Goal: Information Seeking & Learning: Learn about a topic

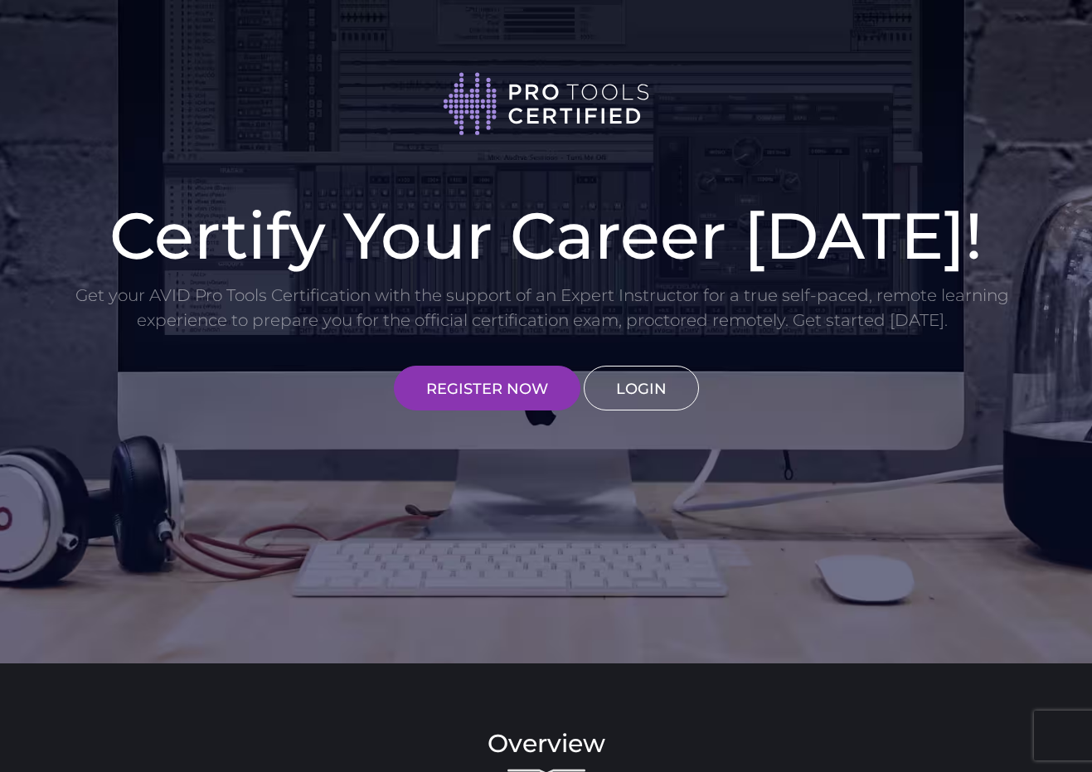
click at [647, 394] on link "LOGIN" at bounding box center [641, 388] width 115 height 45
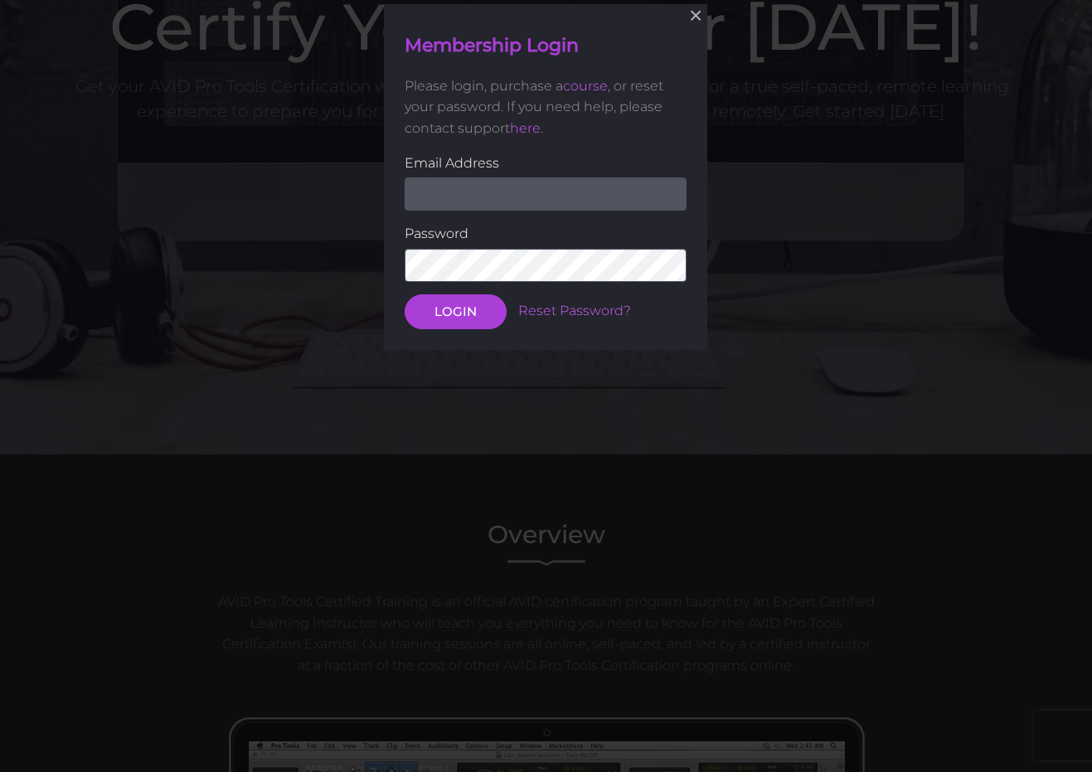
scroll to position [210, 0]
click at [537, 210] on form "Email Address Password LOGIN Reset Password?" at bounding box center [546, 240] width 282 height 177
click at [526, 187] on input "email" at bounding box center [546, 193] width 282 height 33
type input "ericchancey@ppcog.com"
click at [455, 309] on button "LOGIN" at bounding box center [456, 310] width 102 height 35
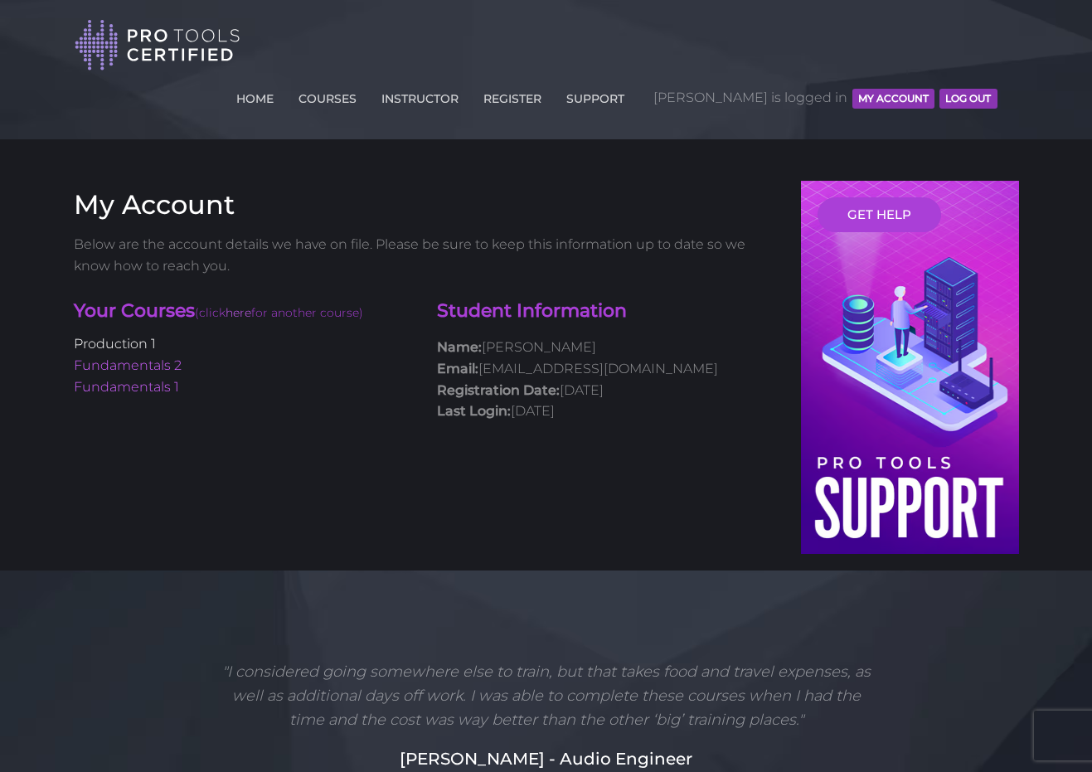
click at [134, 336] on link "Production 1" at bounding box center [115, 344] width 82 height 16
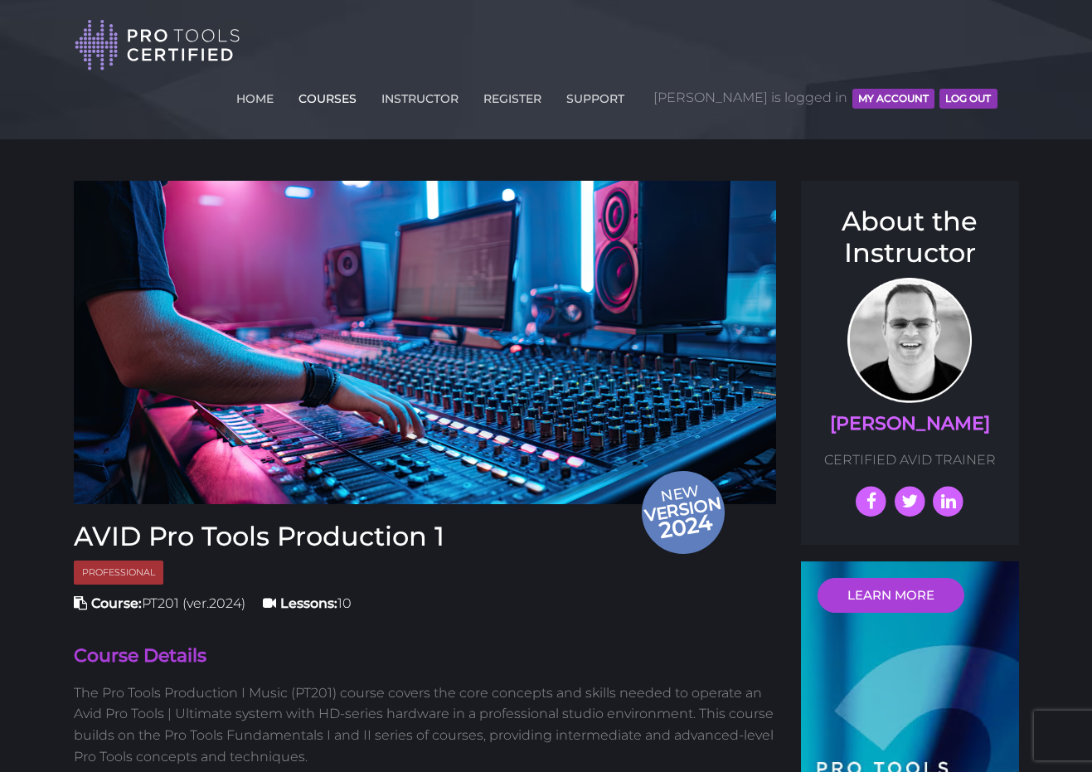
click at [361, 82] on link "COURSES" at bounding box center [327, 95] width 66 height 27
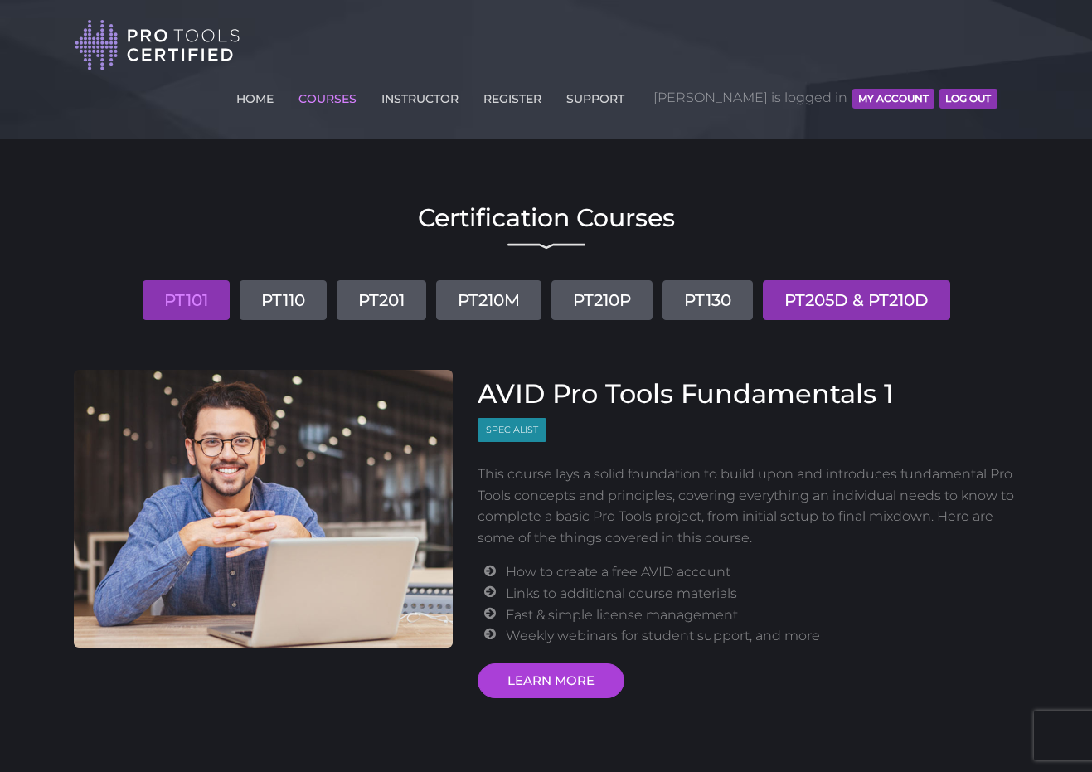
click at [841, 280] on link "PT205D & PT210D" at bounding box center [856, 300] width 187 height 40
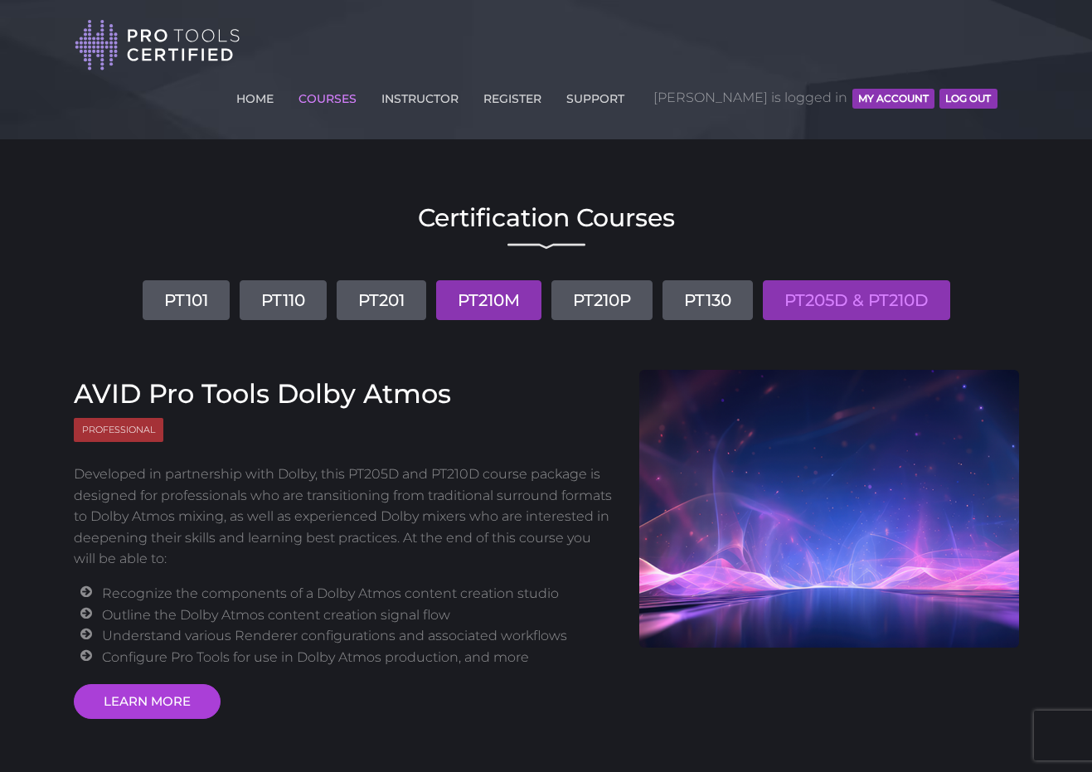
click at [513, 280] on link "PT210M" at bounding box center [488, 300] width 105 height 40
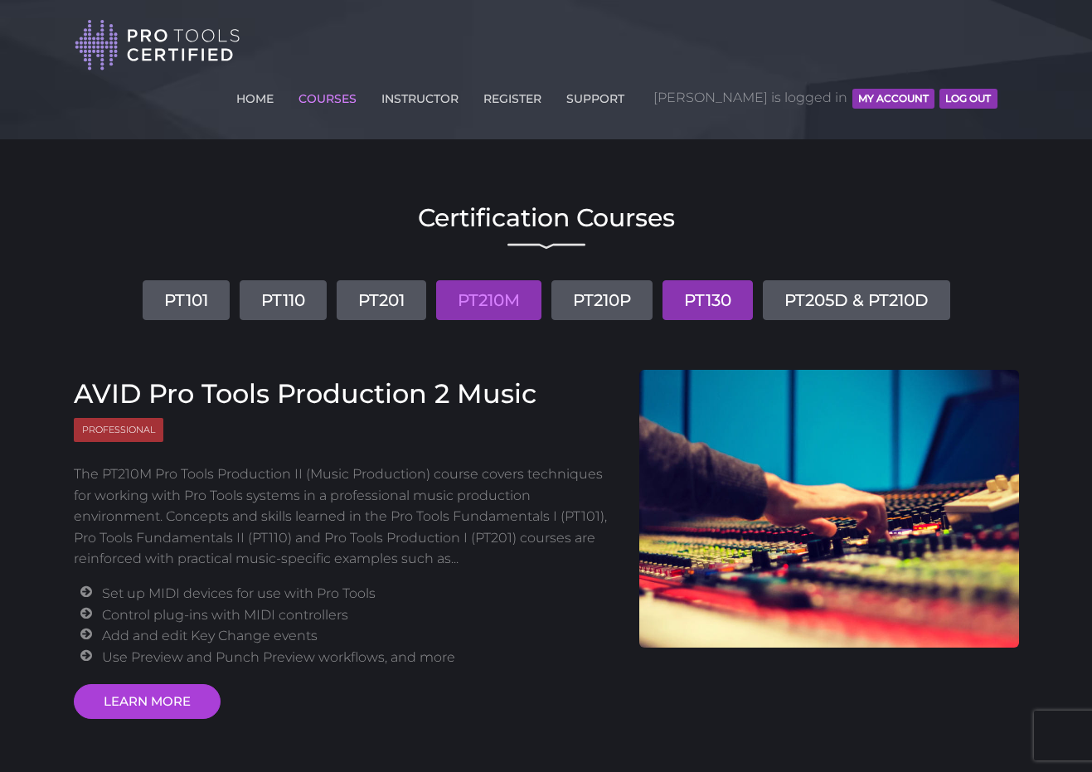
click at [715, 280] on link "PT130" at bounding box center [707, 300] width 90 height 40
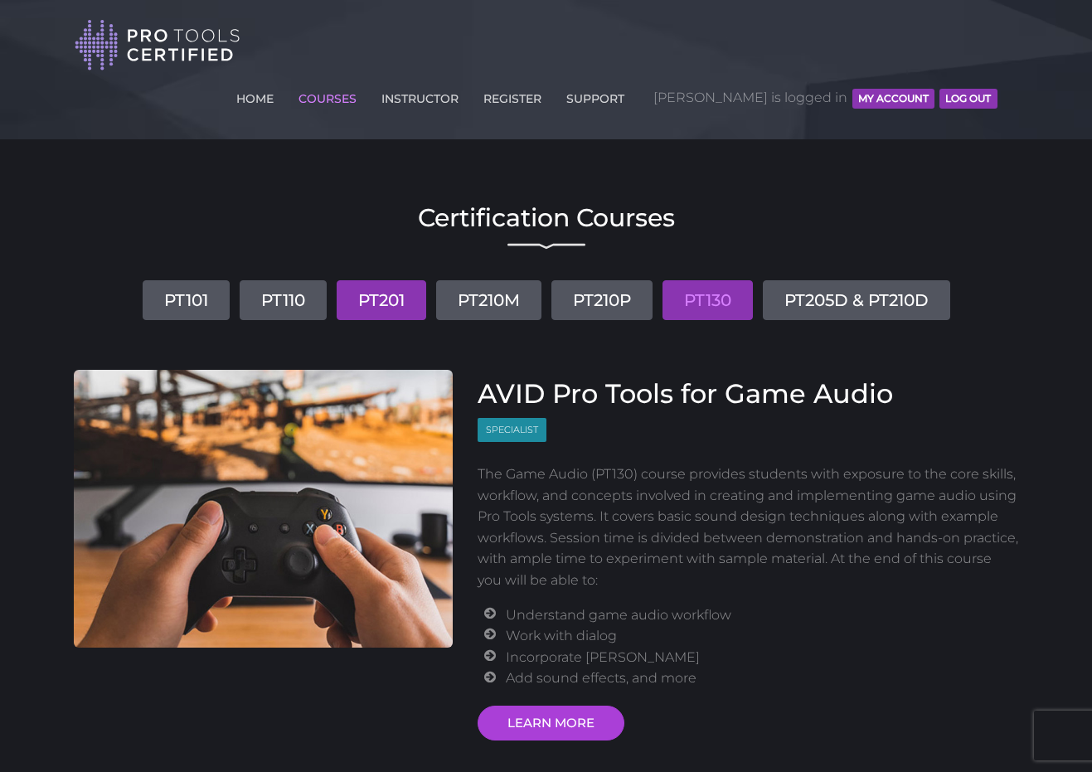
click at [372, 280] on link "PT201" at bounding box center [382, 300] width 90 height 40
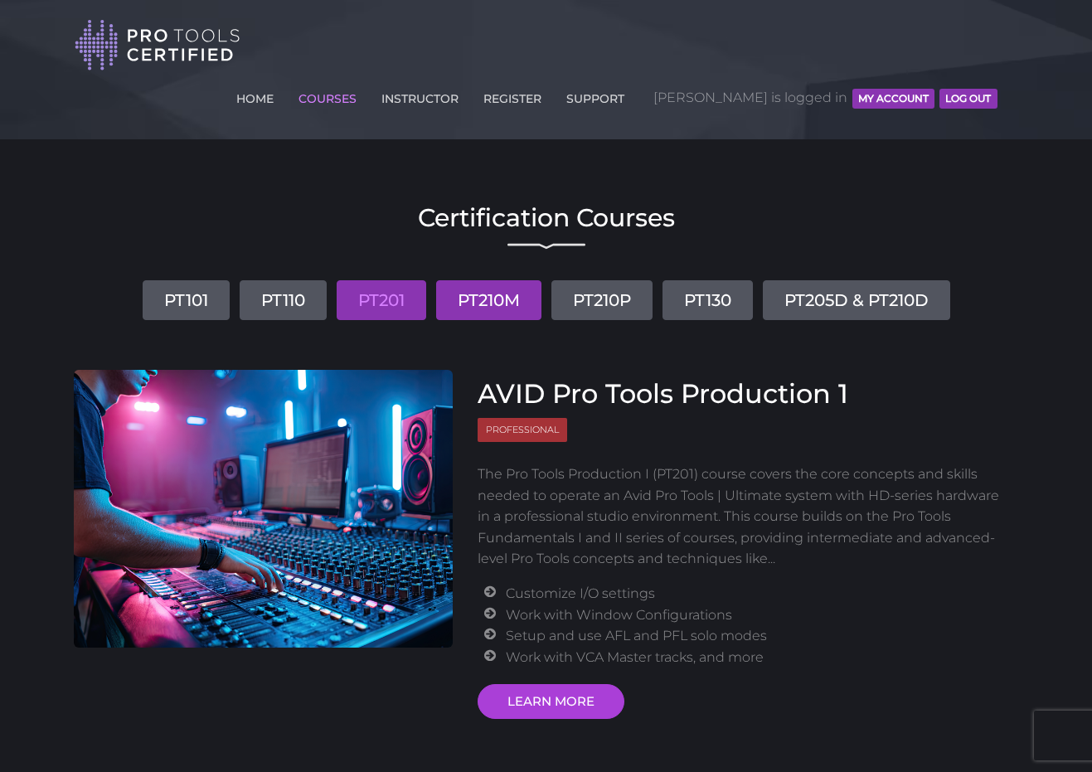
click at [468, 280] on link "PT210M" at bounding box center [488, 300] width 105 height 40
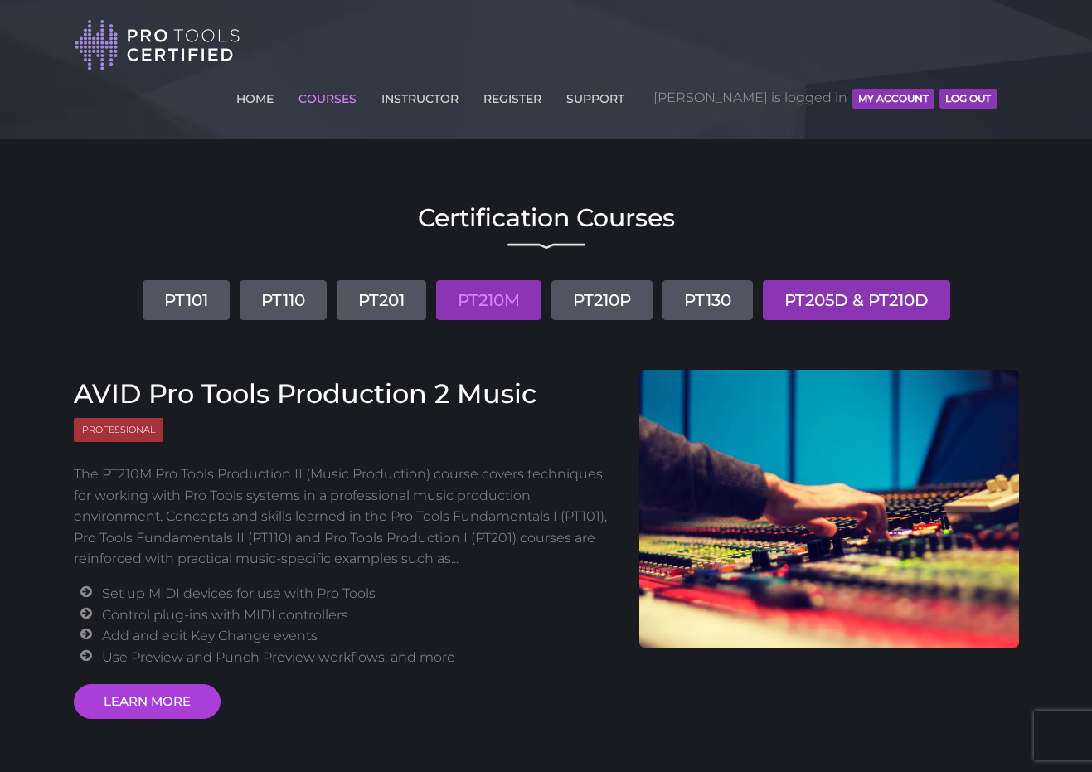
click at [865, 280] on link "PT205D & PT210D" at bounding box center [856, 300] width 187 height 40
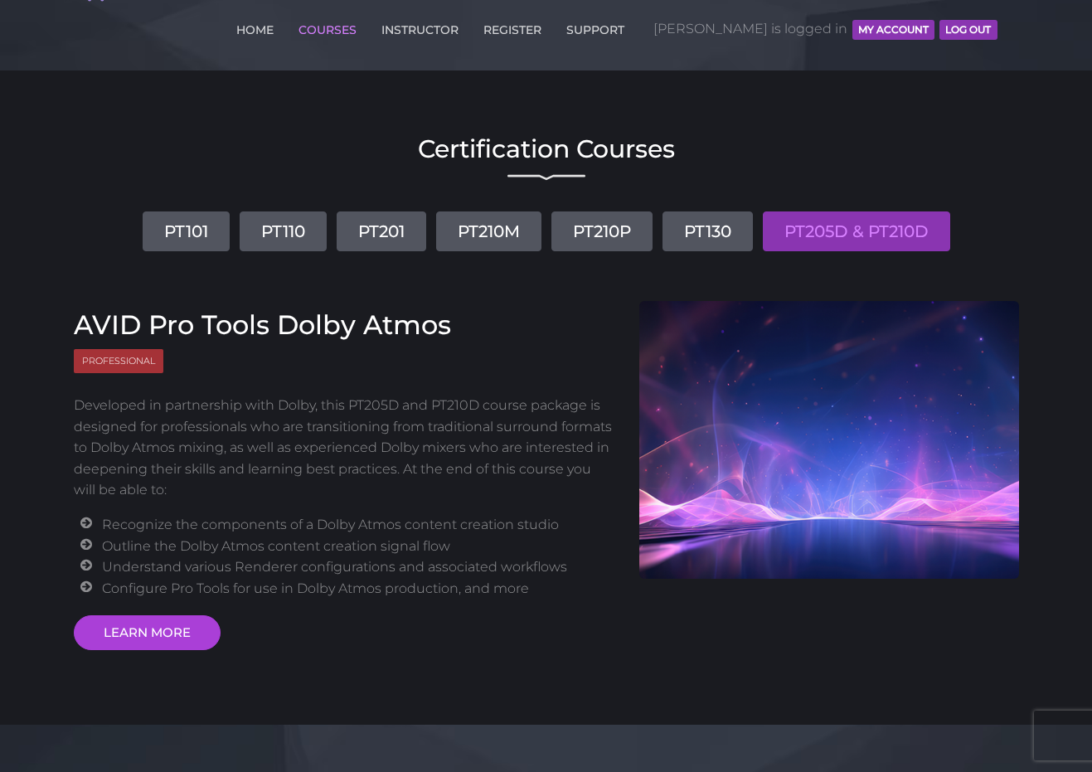
scroll to position [110, 0]
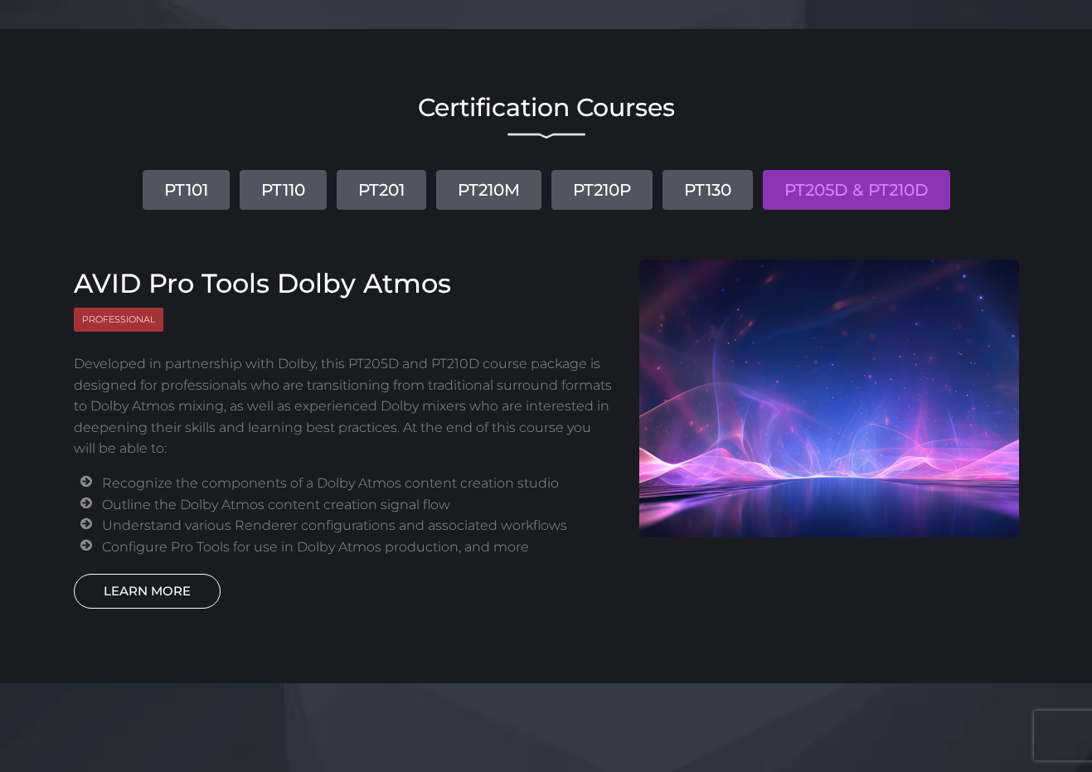
click at [192, 574] on link "LEARN MORE" at bounding box center [147, 591] width 147 height 35
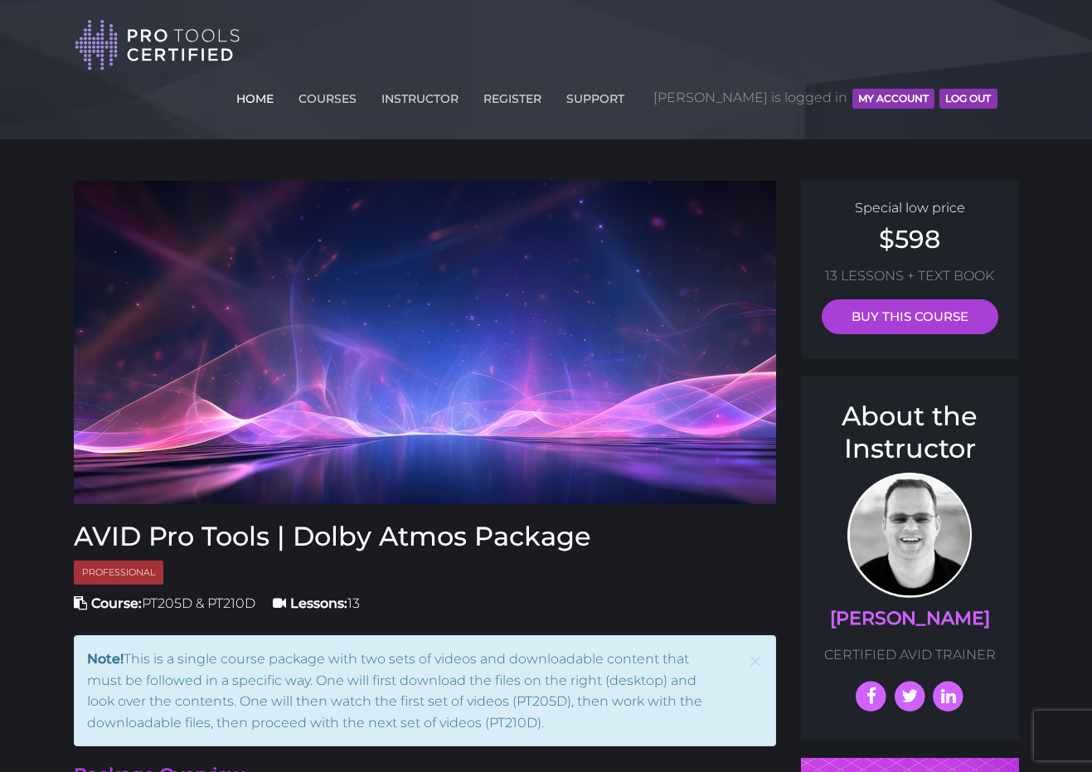
click at [278, 82] on link "HOME" at bounding box center [255, 95] width 46 height 27
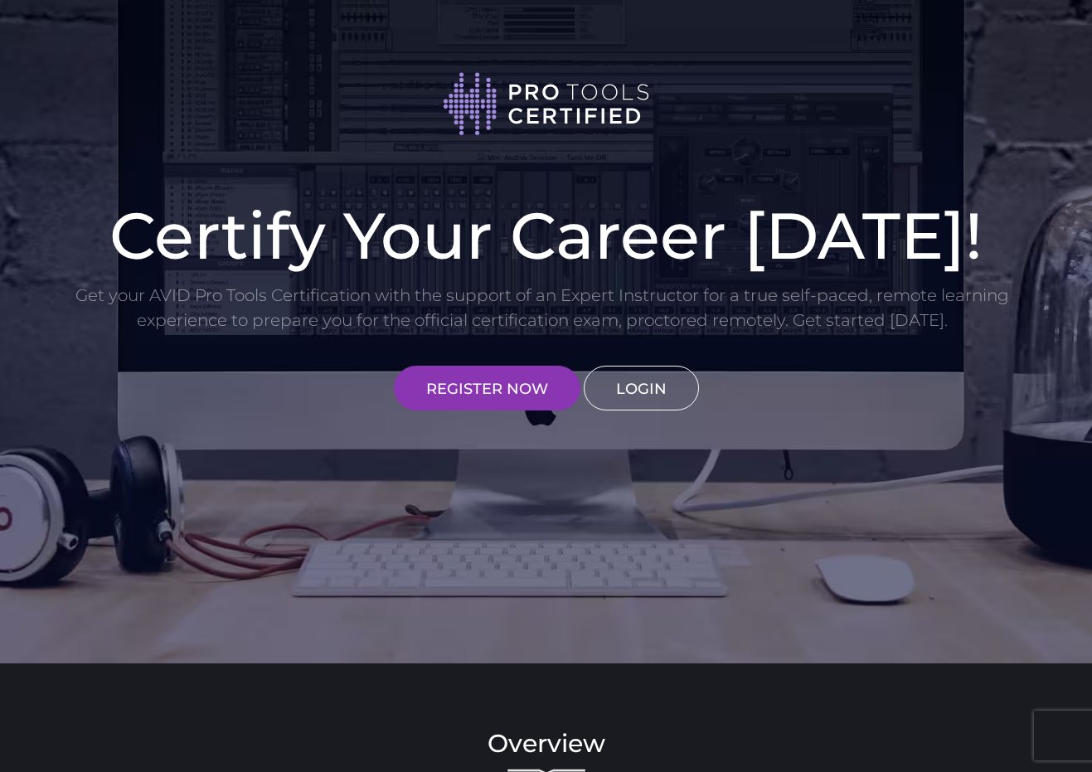
click at [657, 399] on link "LOGIN" at bounding box center [641, 388] width 115 height 45
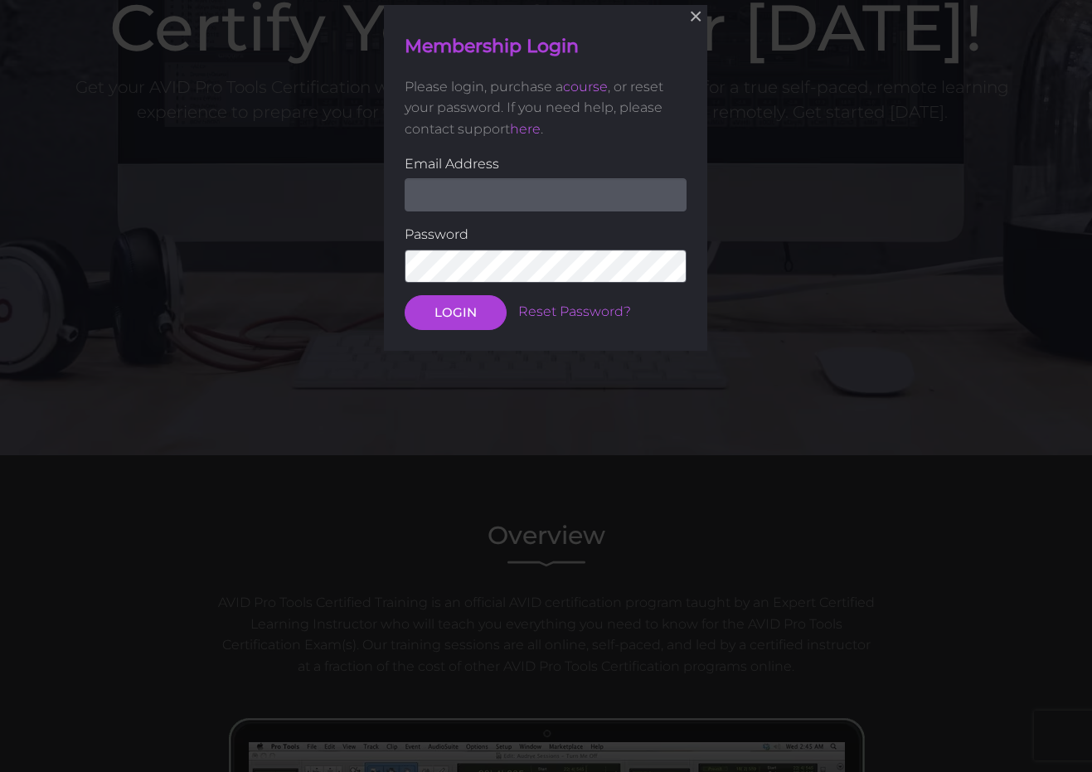
scroll to position [210, 0]
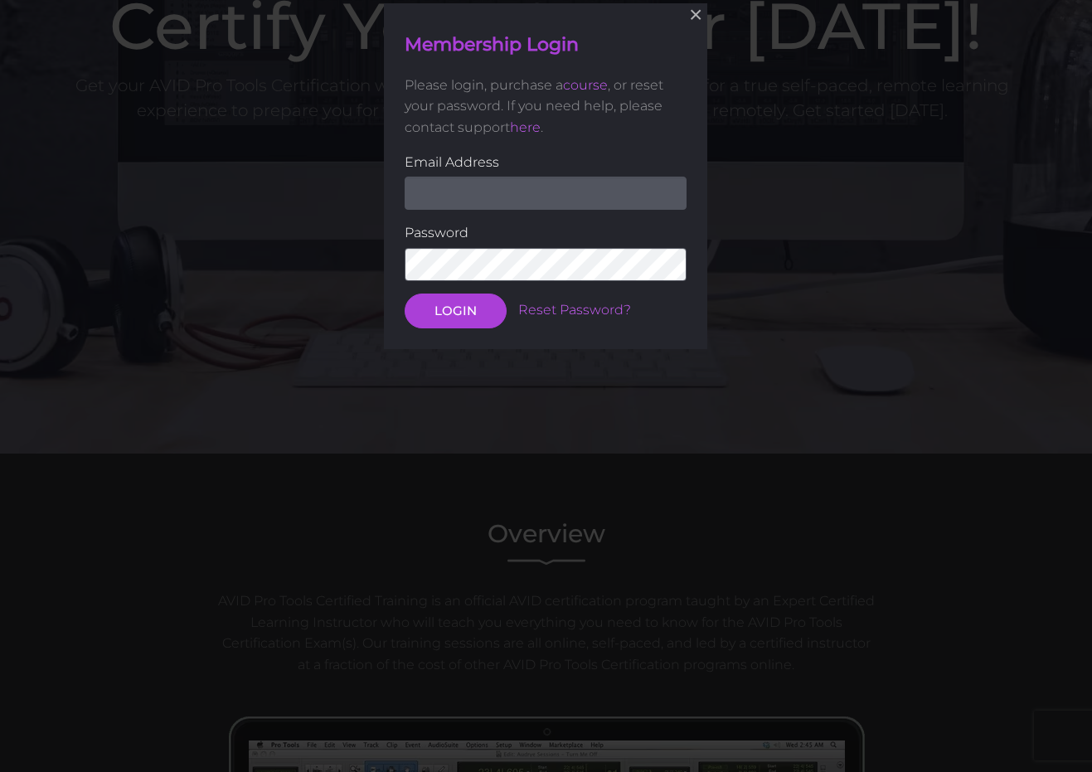
type input "ericchancey@ppcog.com"
click at [449, 309] on button "LOGIN" at bounding box center [456, 310] width 102 height 35
click at [466, 308] on button "LOGIN" at bounding box center [456, 310] width 102 height 35
click at [450, 328] on button "LOGIN" at bounding box center [456, 310] width 102 height 35
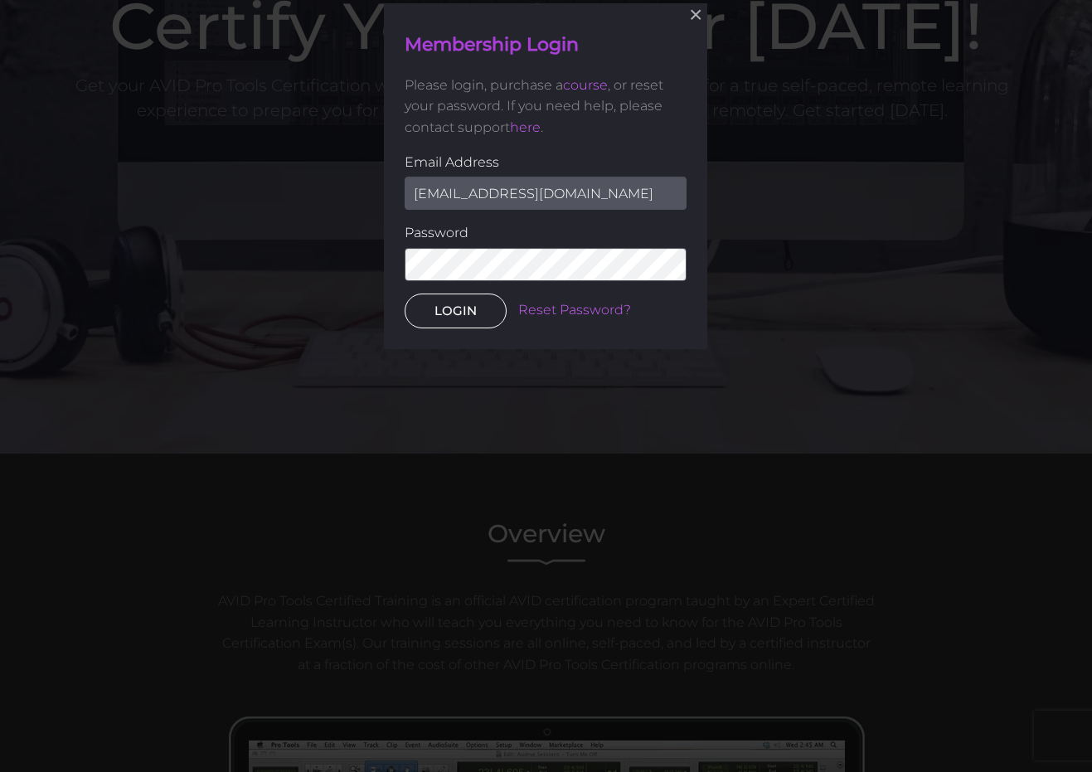
scroll to position [126, 0]
